Goal: Transaction & Acquisition: Subscribe to service/newsletter

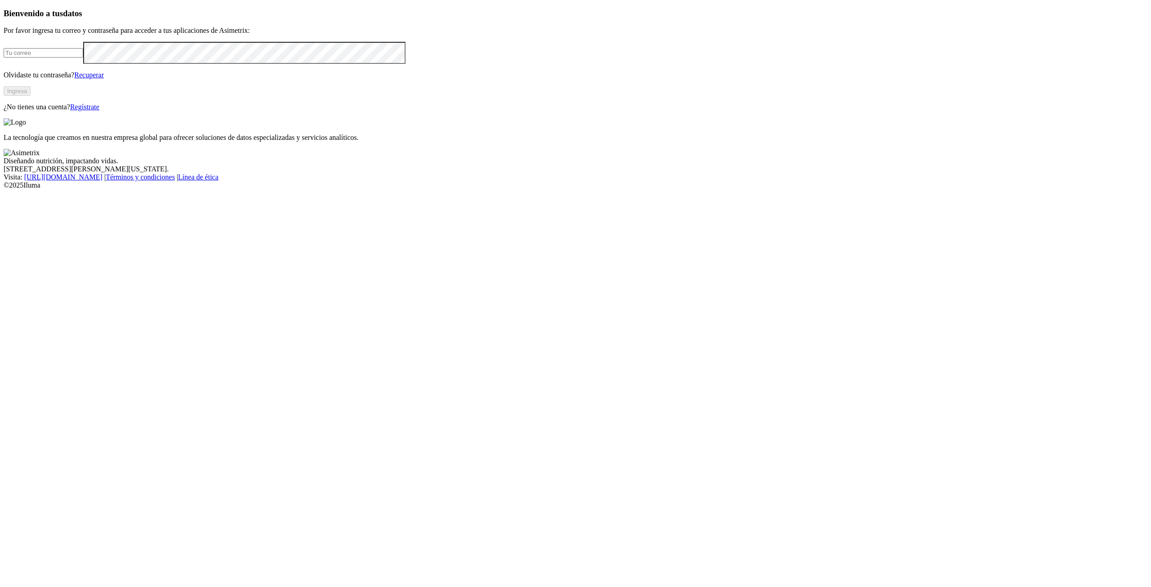
type input "[PERSON_NAME][EMAIL_ADDRESS][PERSON_NAME][DOMAIN_NAME]"
click at [99, 111] on link "Regístrate" at bounding box center [84, 107] width 29 height 8
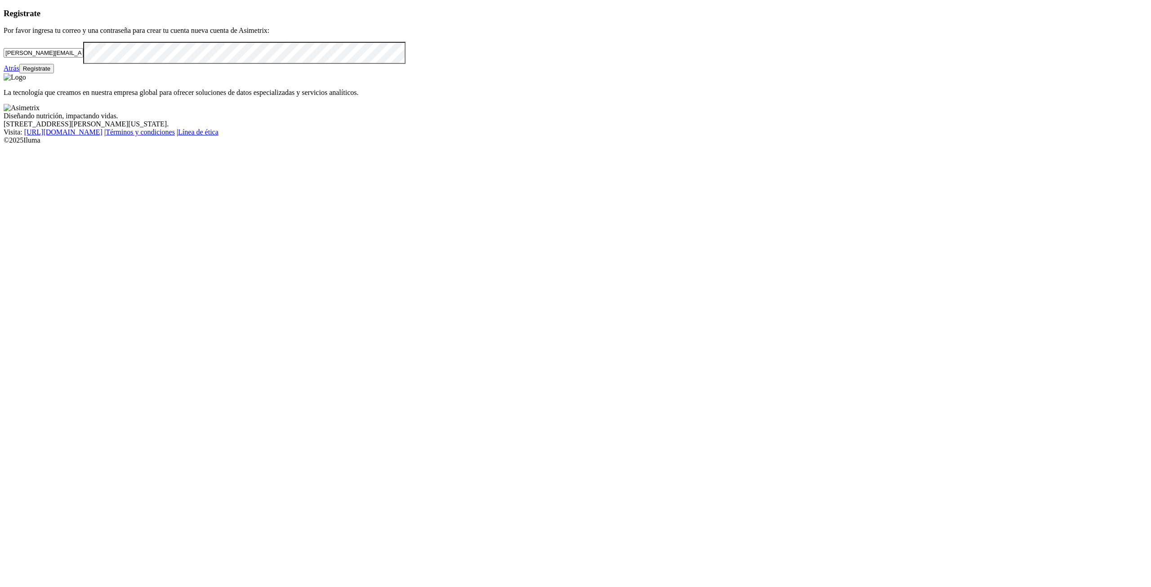
drag, startPoint x: 267, startPoint y: 166, endPoint x: 55, endPoint y: 159, distance: 211.9
click at [55, 74] on div "Registrate Por favor ingresa tu correo y una contraseña para crear tu cuenta nu…" at bounding box center [576, 41] width 1144 height 65
paste input "[PERSON_NAME].[PERSON_NAME]@aliar"
drag, startPoint x: 84, startPoint y: 165, endPoint x: 67, endPoint y: 164, distance: 17.1
click at [67, 74] on div "Registrate Por favor ingresa tu correo y una contraseña para crear tu cuenta nu…" at bounding box center [576, 41] width 1144 height 65
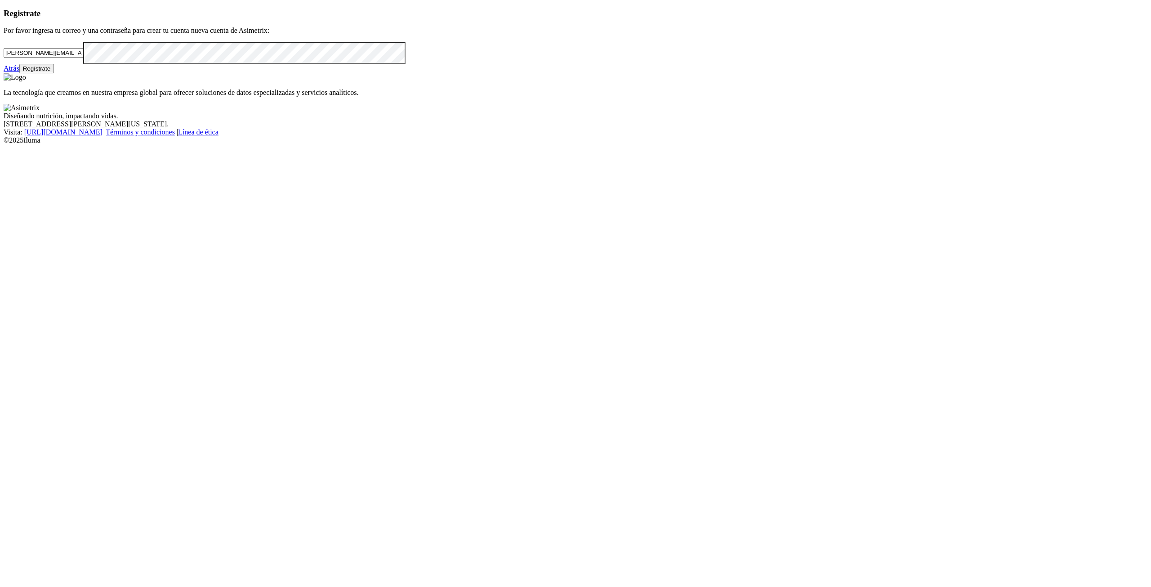
type input "[PERSON_NAME][EMAIL_ADDRESS][PERSON_NAME][DOMAIN_NAME]"
click at [52, 74] on div "Registrate Por favor ingresa tu correo y una contraseña para crear tu cuenta nu…" at bounding box center [576, 41] width 1144 height 65
click at [421, 74] on div "Registrate Por favor ingresa tu correo y una contraseña para crear tu cuenta nu…" at bounding box center [576, 41] width 1144 height 65
click at [83, 58] on input "[PERSON_NAME][EMAIL_ADDRESS][PERSON_NAME][DOMAIN_NAME]" at bounding box center [44, 52] width 80 height 9
click at [67, 74] on div "Registrate Por favor ingresa tu correo y una contraseña para crear tu cuenta nu…" at bounding box center [576, 41] width 1144 height 65
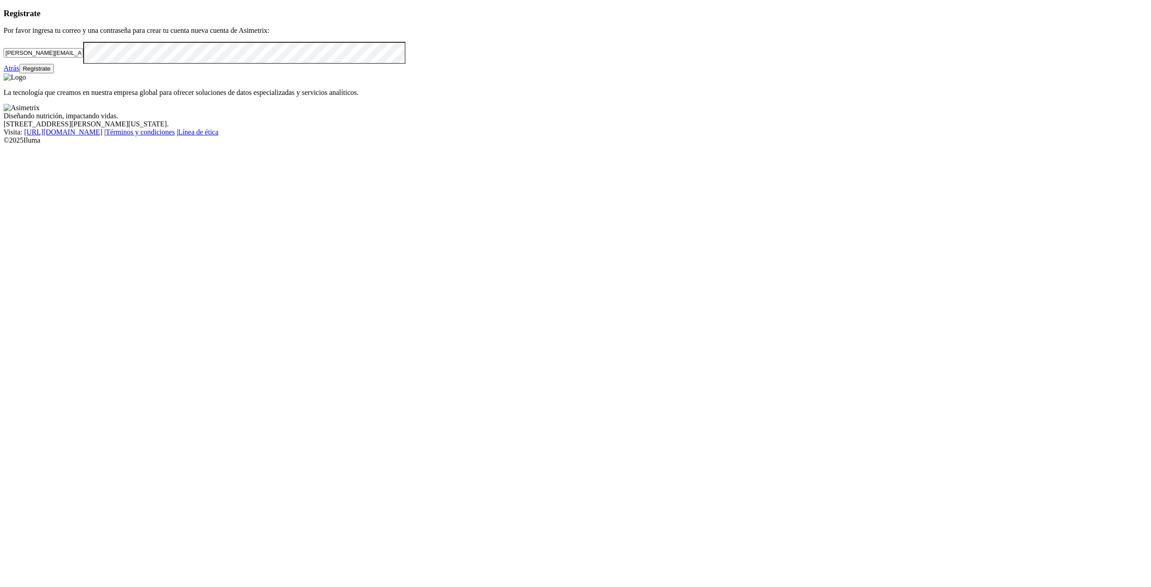
click at [397, 74] on div "Registrate Por favor ingresa tu correo y una contraseña para crear tu cuenta nu…" at bounding box center [576, 41] width 1144 height 65
click at [54, 73] on button "Regístrate" at bounding box center [36, 68] width 35 height 9
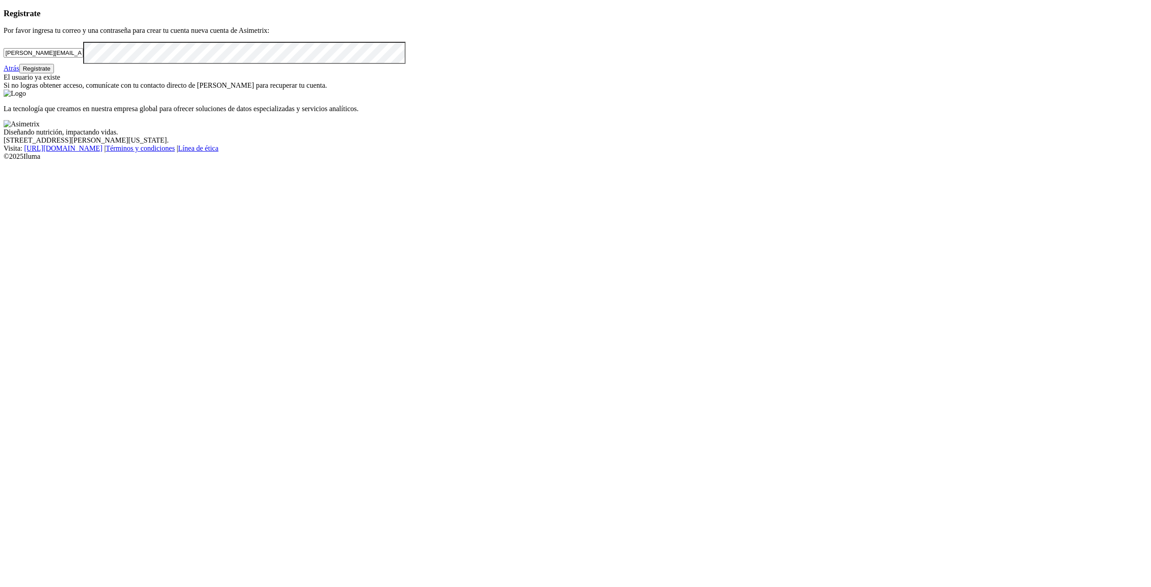
click at [1060, 113] on div "La tecnología que creamos en nuestra empresa global para ofrecer soluciones de …" at bounding box center [576, 100] width 1144 height 23
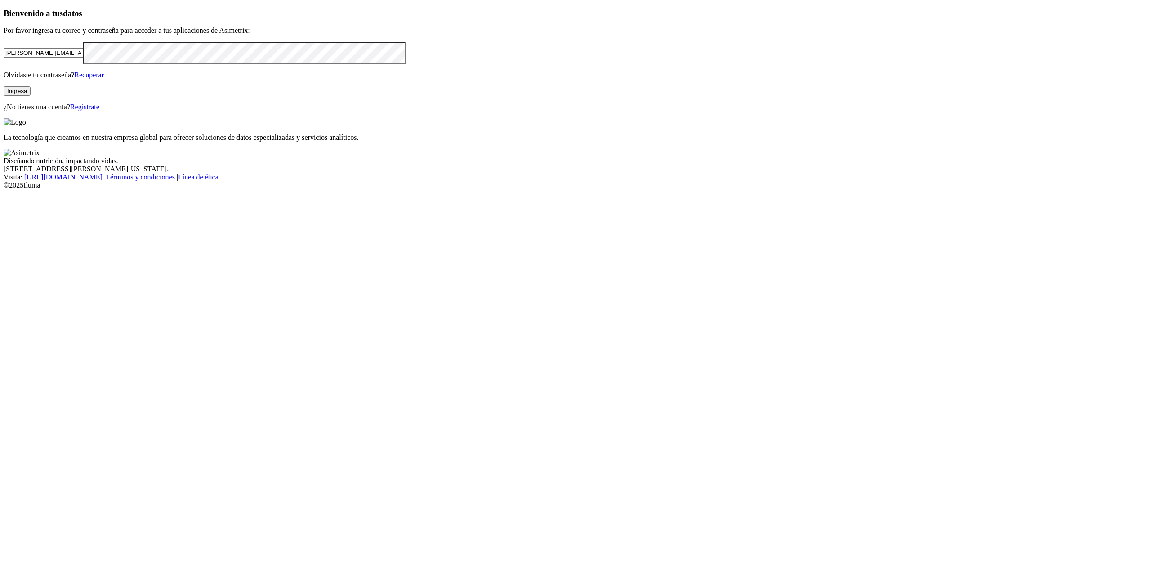
click at [387, 112] on div "Bienvenido a tus datos Por favor ingresa tu correo y contraseña para acceder a …" at bounding box center [576, 60] width 1144 height 103
drag, startPoint x: 251, startPoint y: 165, endPoint x: 48, endPoint y: 156, distance: 203.9
click at [48, 112] on div "Bienvenido a tus datos Por favor ingresa tu correo y contraseña para acceder a …" at bounding box center [576, 60] width 1144 height 103
click at [421, 112] on div "Bienvenido a tus datos Por favor ingresa tu correo y contraseña para acceder a …" at bounding box center [576, 60] width 1144 height 103
click at [48, 112] on div "Bienvenido a tus datos Por favor ingresa tu correo y contraseña para acceder a …" at bounding box center [576, 60] width 1144 height 103
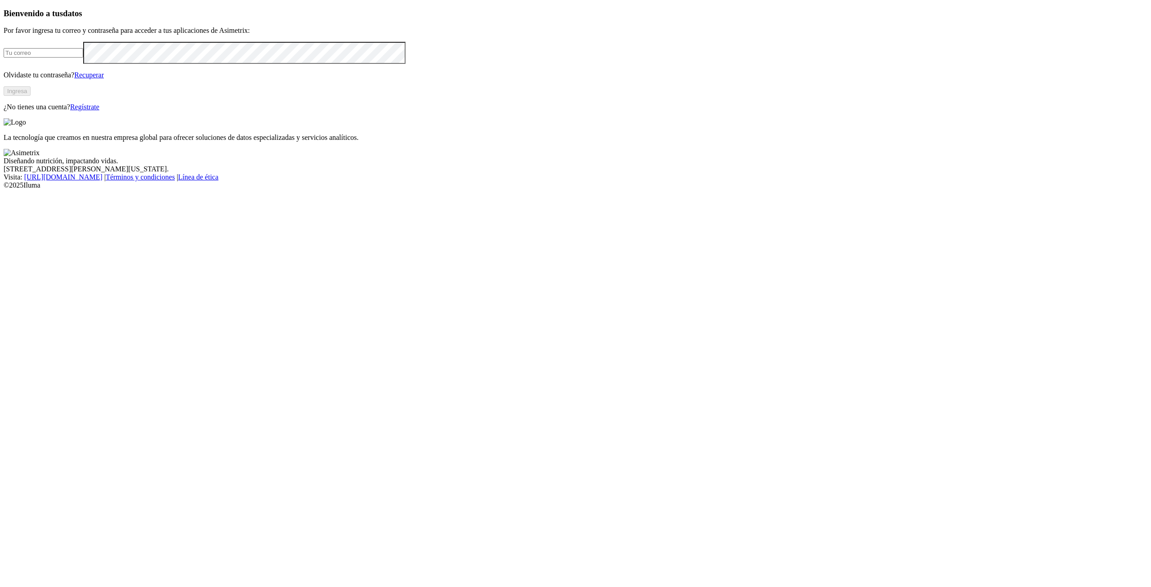
click at [387, 112] on div "Bienvenido a tus datos Por favor ingresa tu correo y contraseña para acceder a …" at bounding box center [576, 60] width 1144 height 103
click at [707, 118] on div "La tecnología que creamos en nuestra empresa global para ofrecer soluciones de …" at bounding box center [576, 129] width 1144 height 23
